Goal: Task Accomplishment & Management: Manage account settings

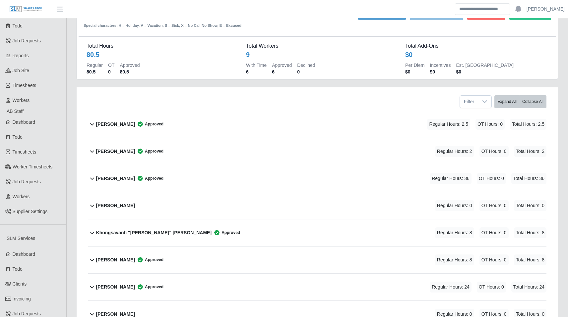
scroll to position [31, 0]
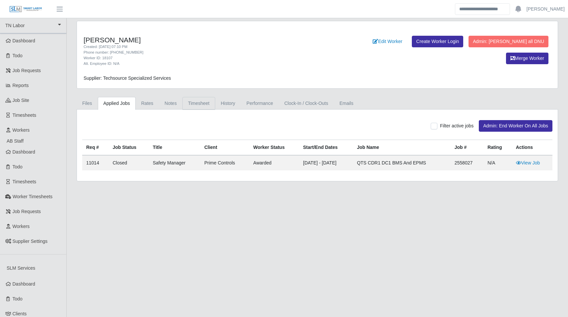
click at [200, 100] on link "Timesheet" at bounding box center [198, 103] width 33 height 13
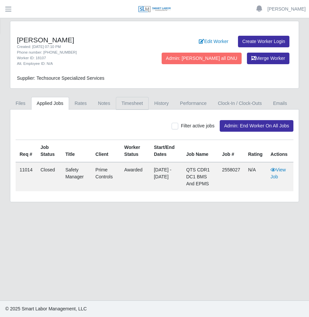
click at [132, 102] on link "Timesheet" at bounding box center [132, 103] width 33 height 13
click at [126, 108] on link "Timesheet" at bounding box center [132, 103] width 33 height 13
click at [135, 102] on link "Timesheet" at bounding box center [132, 103] width 33 height 13
